Goal: Find contact information: Find contact information

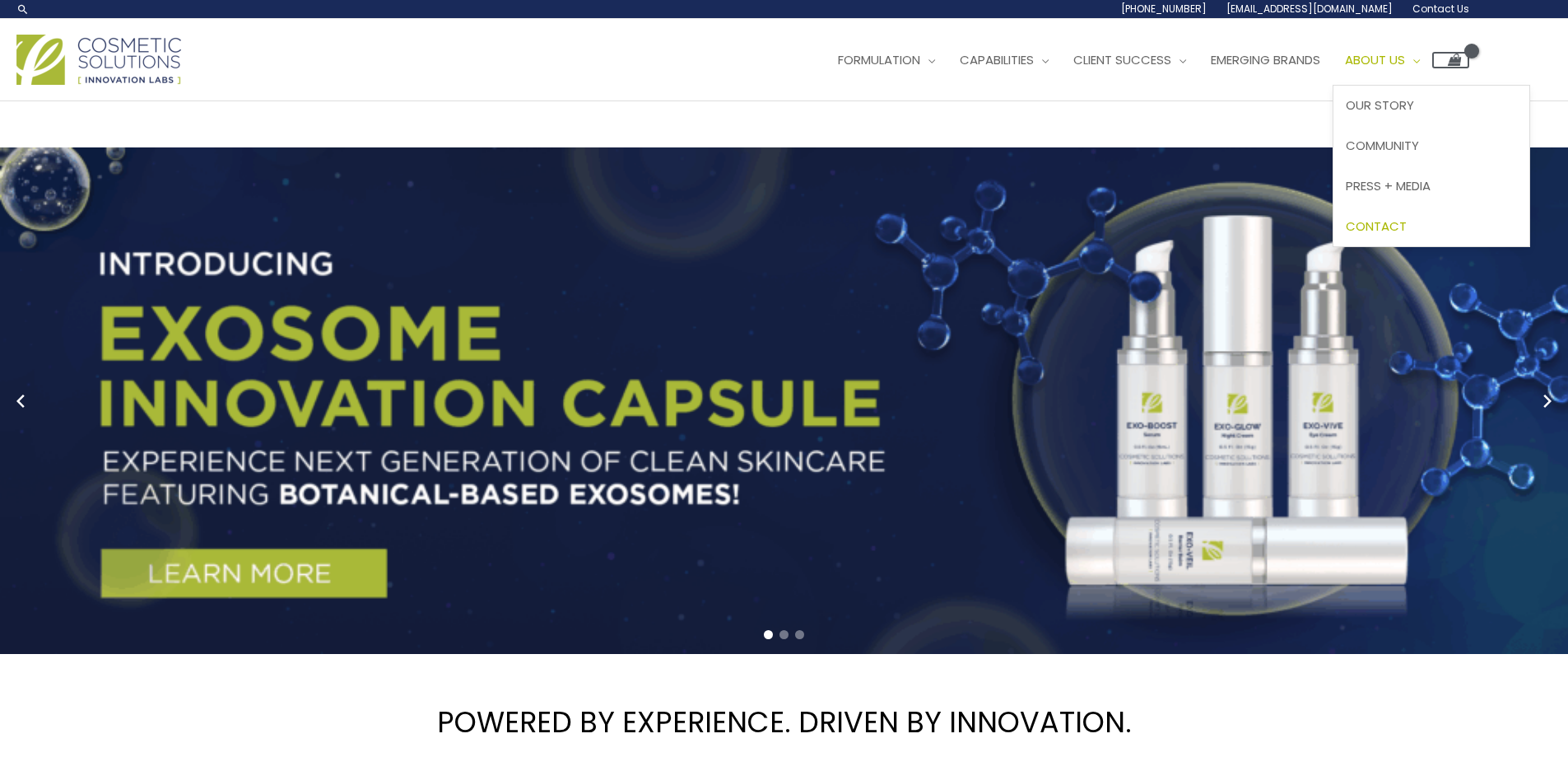
click at [1407, 219] on span "Contact" at bounding box center [1376, 226] width 61 height 17
